Goal: Information Seeking & Learning: Compare options

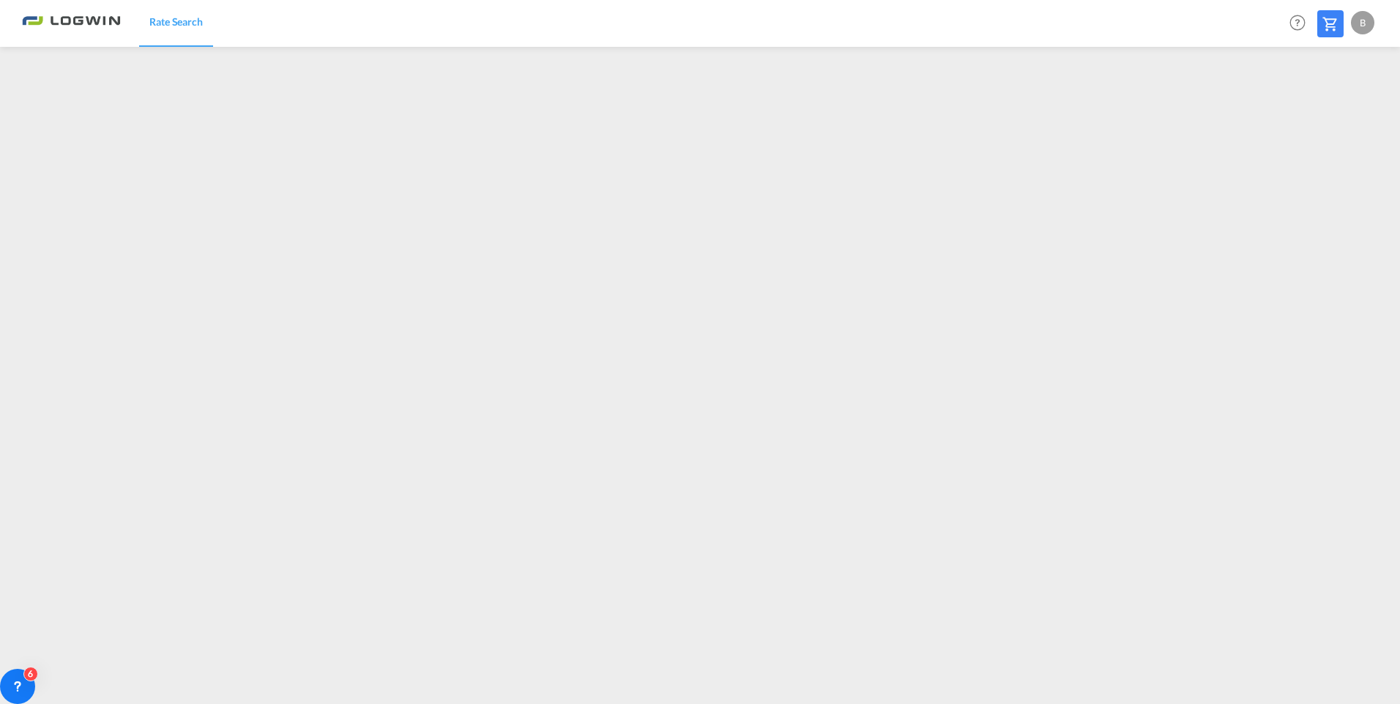
click at [1361, 22] on div "B" at bounding box center [1362, 22] width 23 height 23
click at [1341, 111] on button "Logout" at bounding box center [1345, 111] width 95 height 29
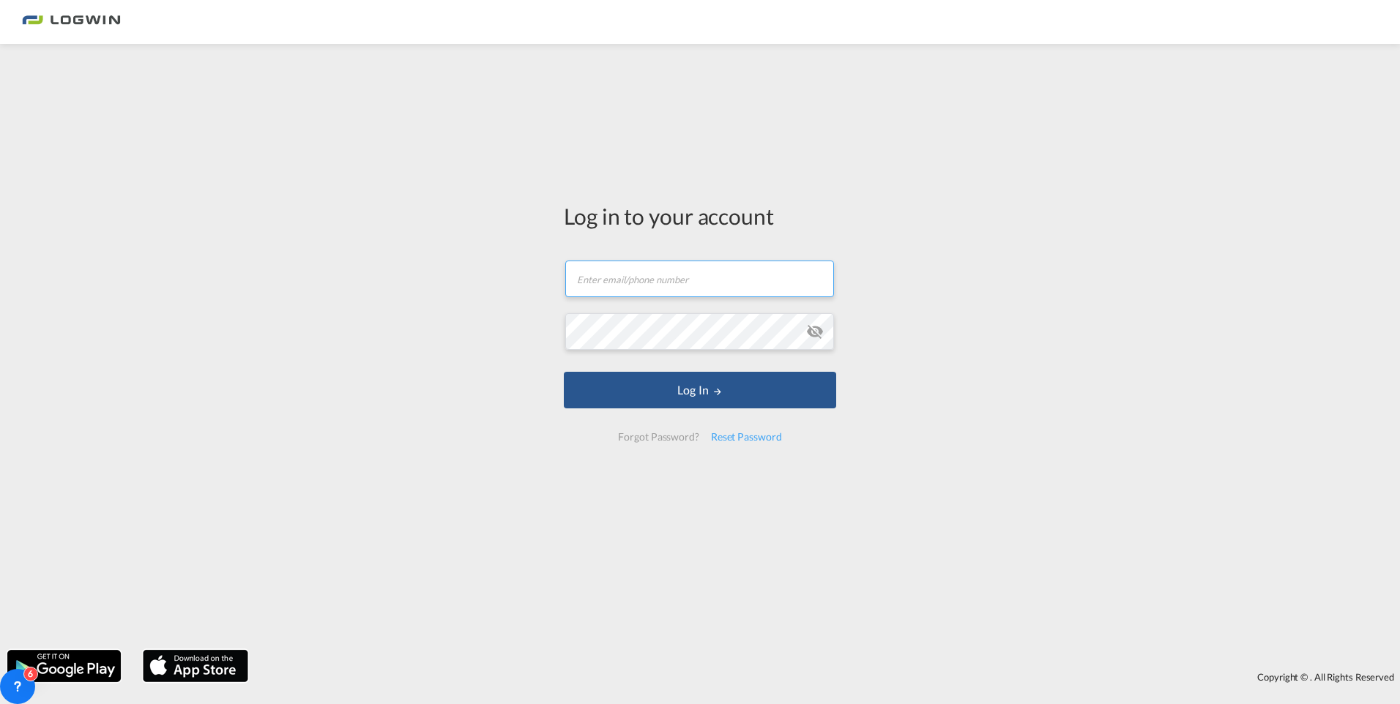
type input "[PERSON_NAME][EMAIL_ADDRESS][PERSON_NAME][DOMAIN_NAME]"
